Goal: Use online tool/utility: Utilize a website feature to perform a specific function

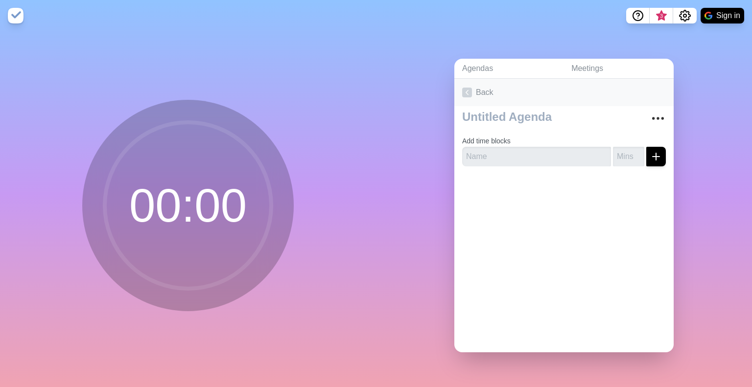
click at [462, 89] on icon at bounding box center [467, 93] width 10 height 10
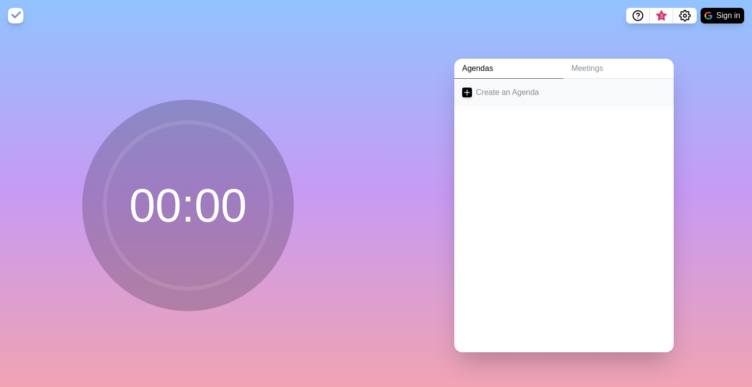
click at [465, 90] on icon at bounding box center [467, 93] width 10 height 10
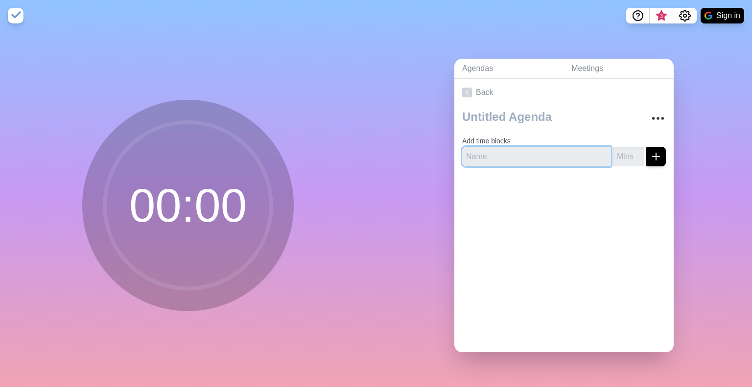
click at [552, 150] on input "text" at bounding box center [536, 157] width 149 height 20
type input "Ната"
click at [611, 162] on div "Add time blocks Ната" at bounding box center [564, 140] width 219 height 68
click at [613, 155] on input "number" at bounding box center [628, 157] width 31 height 20
type input "1"
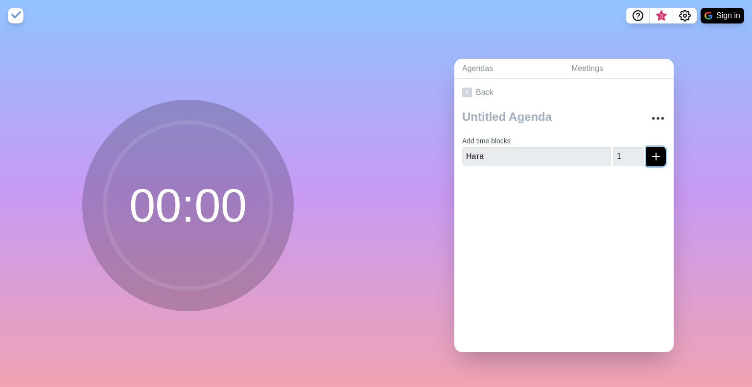
click at [651, 151] on icon "submit" at bounding box center [657, 157] width 12 height 12
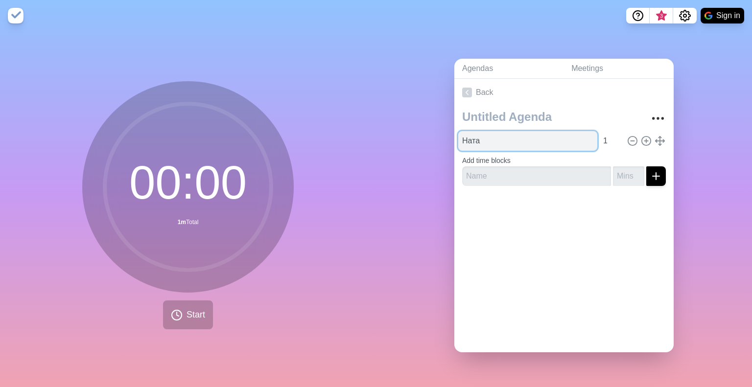
click at [483, 132] on input "Ната" at bounding box center [528, 141] width 139 height 20
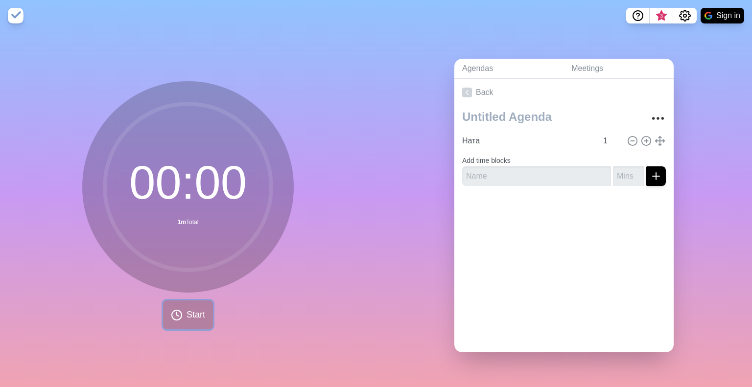
click at [188, 309] on span "Start" at bounding box center [196, 315] width 19 height 13
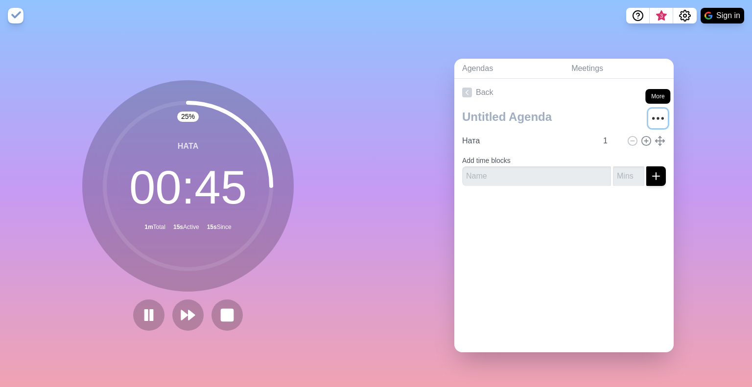
click at [651, 111] on icon "More" at bounding box center [659, 119] width 16 height 16
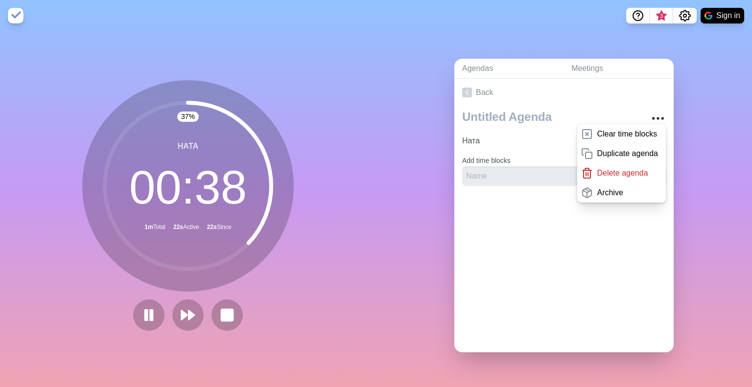
click at [487, 216] on div at bounding box center [564, 213] width 219 height 39
click at [161, 307] on button at bounding box center [148, 315] width 33 height 33
click at [229, 311] on rect at bounding box center [227, 316] width 12 height 12
